Goal: Task Accomplishment & Management: Manage account settings

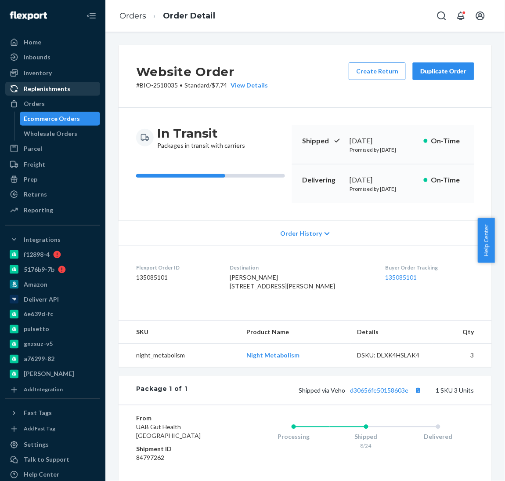
click at [46, 95] on link "Replenishments" at bounding box center [52, 89] width 95 height 14
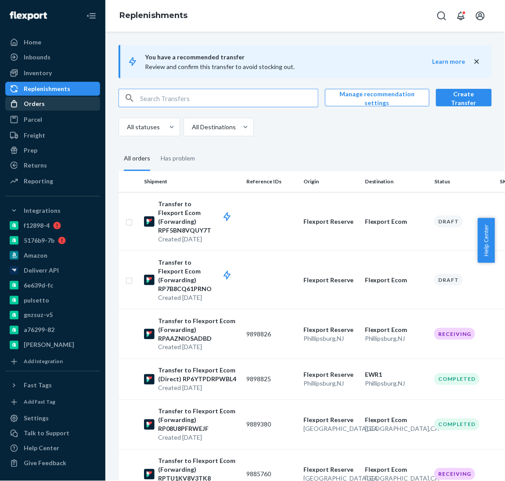
click at [43, 103] on div "Orders" at bounding box center [34, 103] width 21 height 9
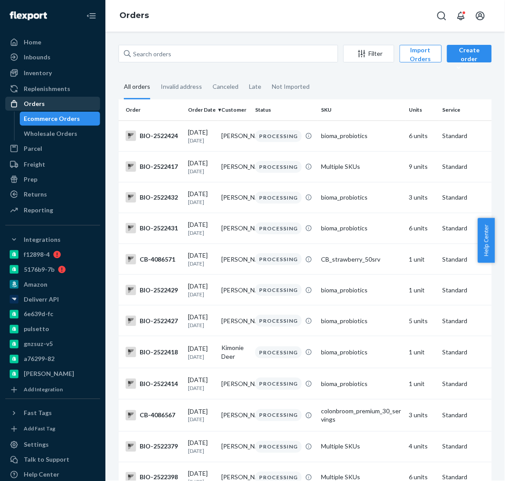
click at [44, 109] on div "Orders" at bounding box center [52, 104] width 93 height 12
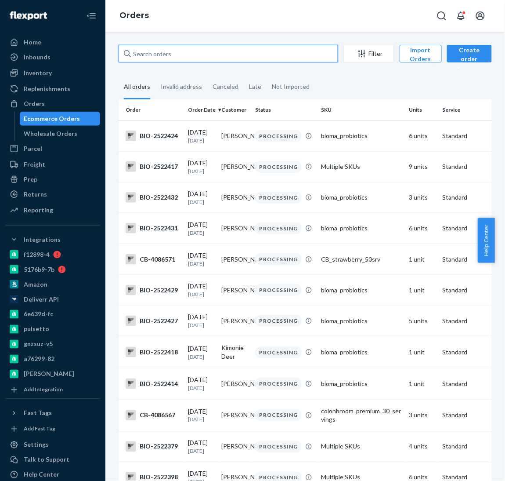
click at [170, 45] on input "text" at bounding box center [229, 54] width 220 height 18
paste input "2507558"
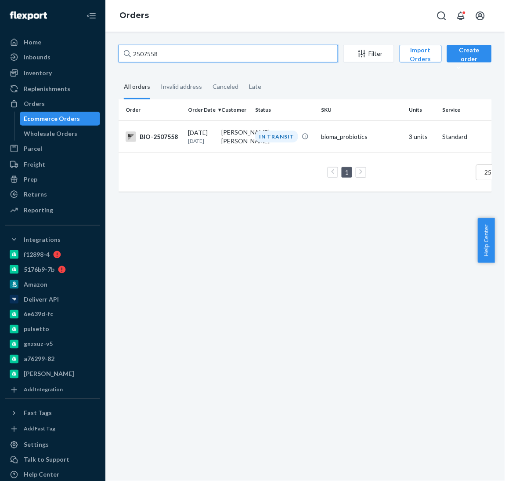
type input "2507558"
click at [163, 152] on td "BIO-2507558" at bounding box center [152, 136] width 66 height 32
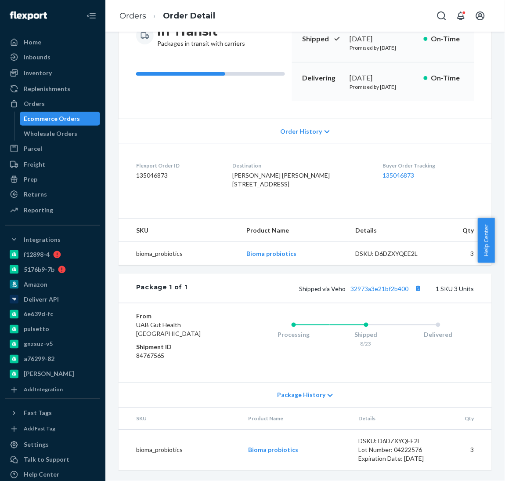
scroll to position [144, 0]
drag, startPoint x: 342, startPoint y: 283, endPoint x: 400, endPoint y: 286, distance: 58.1
click at [400, 286] on div "Package 1 of 1 Shipped via Veho 32973a3e21bf2b400 1 SKU 3 Units" at bounding box center [306, 288] width 374 height 29
copy link "32973a3e21bf2b400"
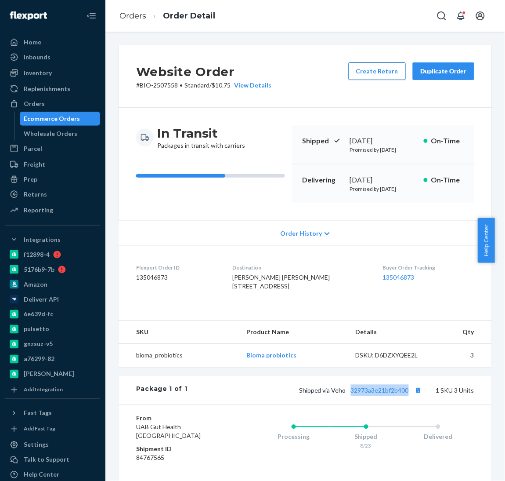
click at [381, 72] on button "Create Return" at bounding box center [377, 71] width 57 height 18
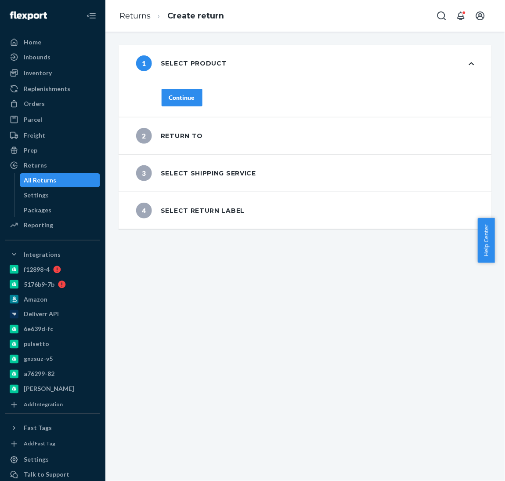
click at [196, 95] on button "Continue" at bounding box center [182, 98] width 41 height 18
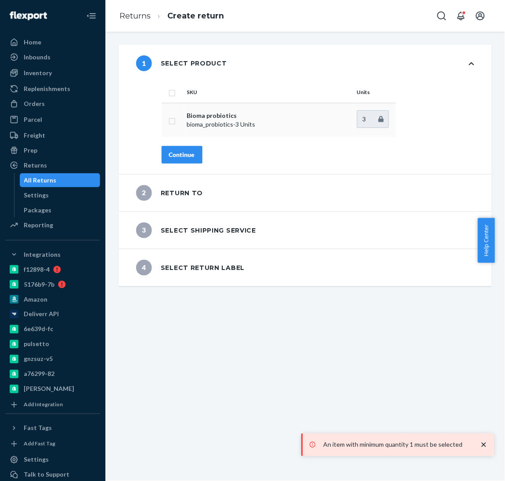
click at [177, 129] on td at bounding box center [173, 120] width 22 height 34
click at [171, 113] on td at bounding box center [173, 120] width 22 height 34
click at [173, 127] on td at bounding box center [173, 120] width 22 height 34
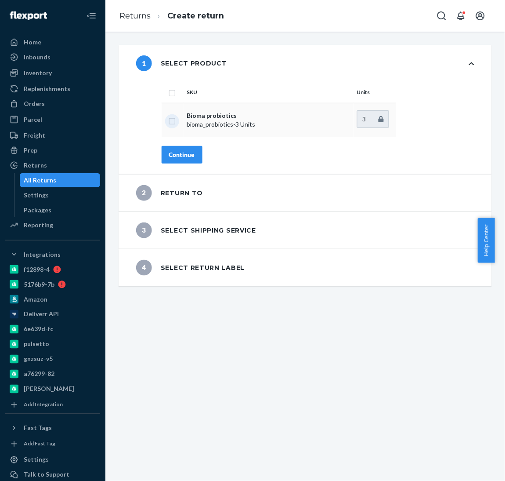
click at [172, 119] on input "checkbox" at bounding box center [172, 120] width 7 height 9
checkbox input "true"
click at [174, 145] on div "SKU Units Bioma probiotics bioma_probiotics - 3 Units 3 Continue" at bounding box center [318, 128] width 348 height 92
click at [176, 153] on div "Continue" at bounding box center [182, 154] width 26 height 9
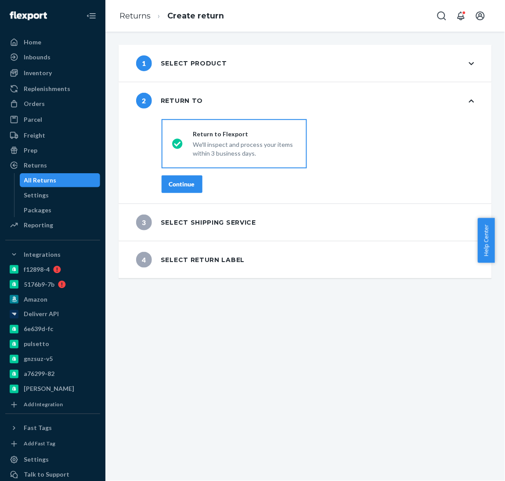
click at [176, 176] on div "destinationsRadioGroup Return to Flexport We'll inspect and process your items …" at bounding box center [318, 160] width 348 height 88
click at [176, 176] on button "Continue" at bounding box center [182, 184] width 41 height 18
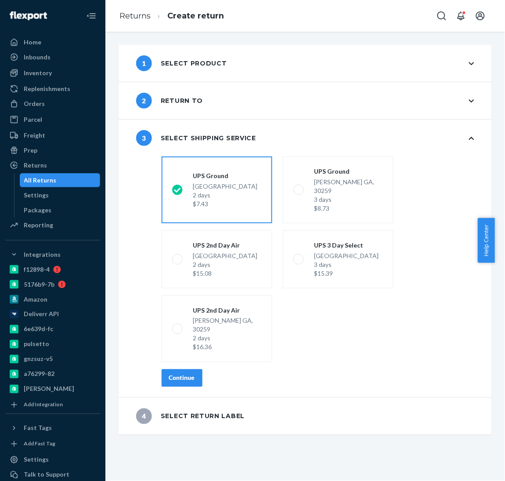
click at [185, 369] on button "Continue" at bounding box center [182, 378] width 41 height 18
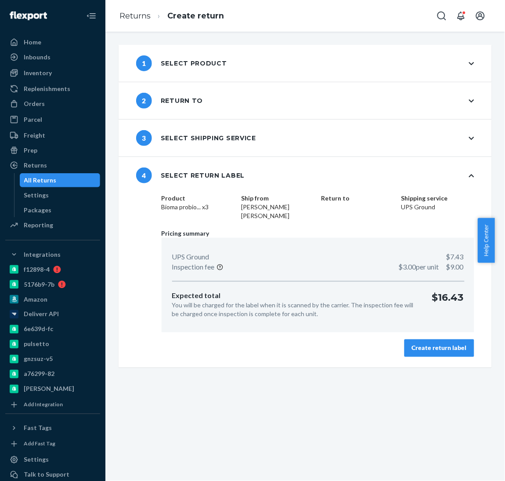
click at [421, 353] on button "Create return label" at bounding box center [440, 348] width 70 height 18
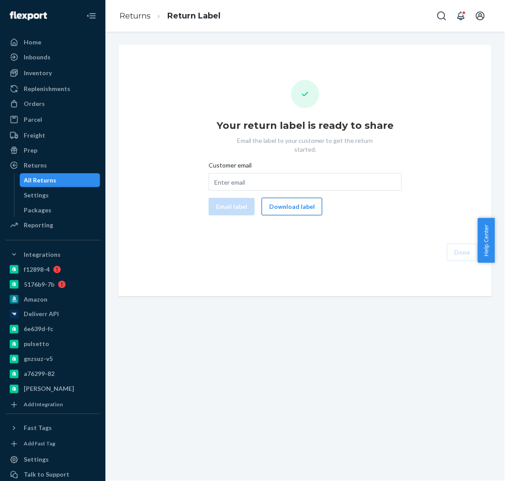
click at [291, 206] on button "Download label" at bounding box center [292, 207] width 61 height 18
click at [29, 101] on div "Orders" at bounding box center [34, 103] width 21 height 9
